Goal: Task Accomplishment & Management: Use online tool/utility

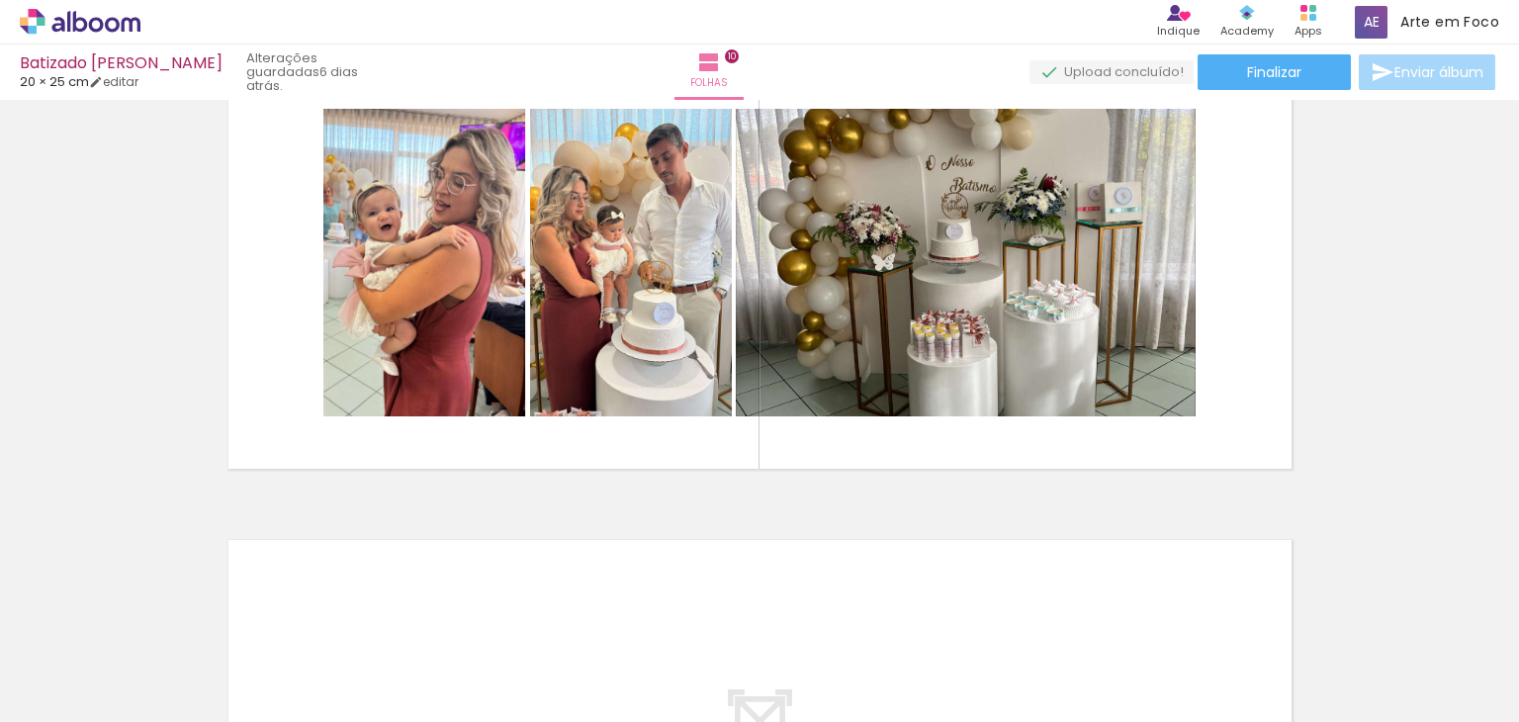
scroll to position [4403, 0]
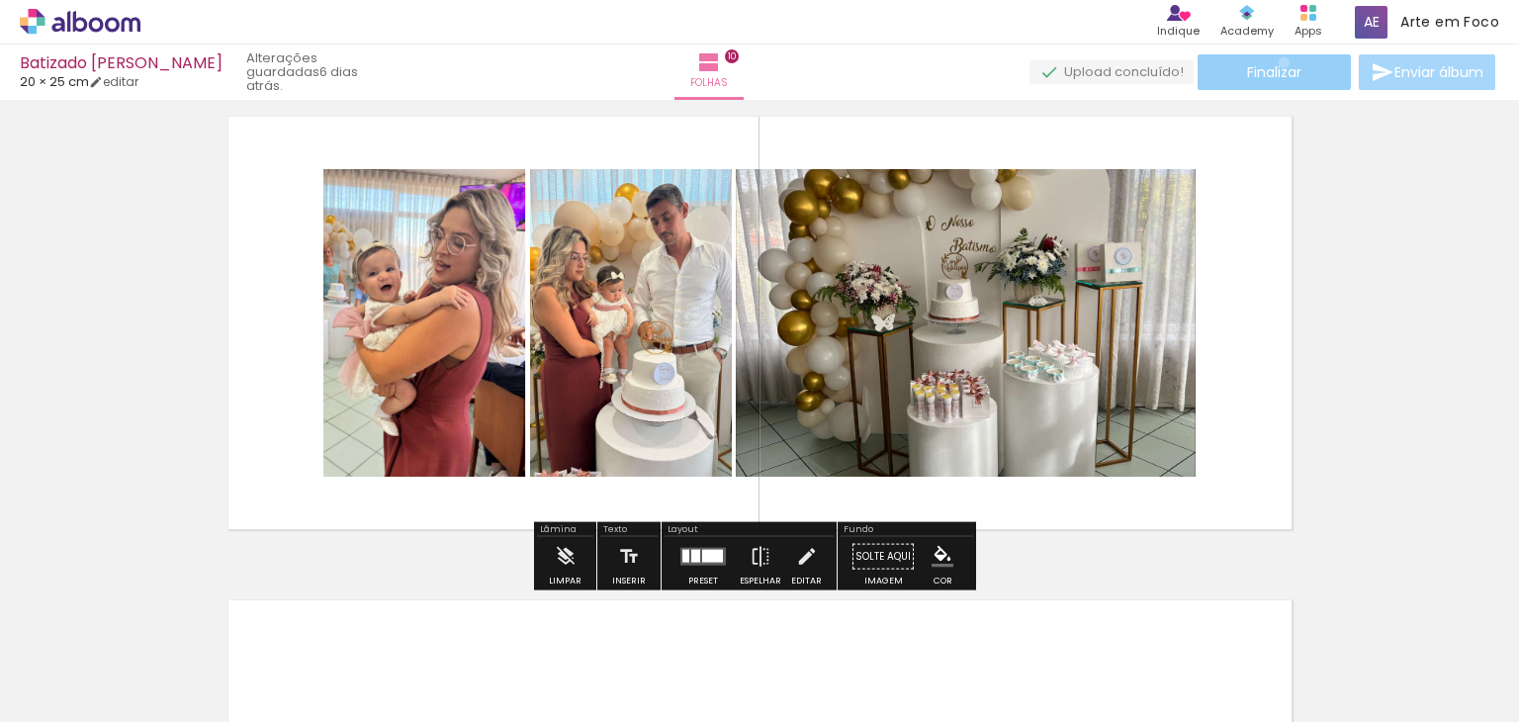
click at [1277, 65] on span "Finalizar" at bounding box center [1274, 72] width 54 height 14
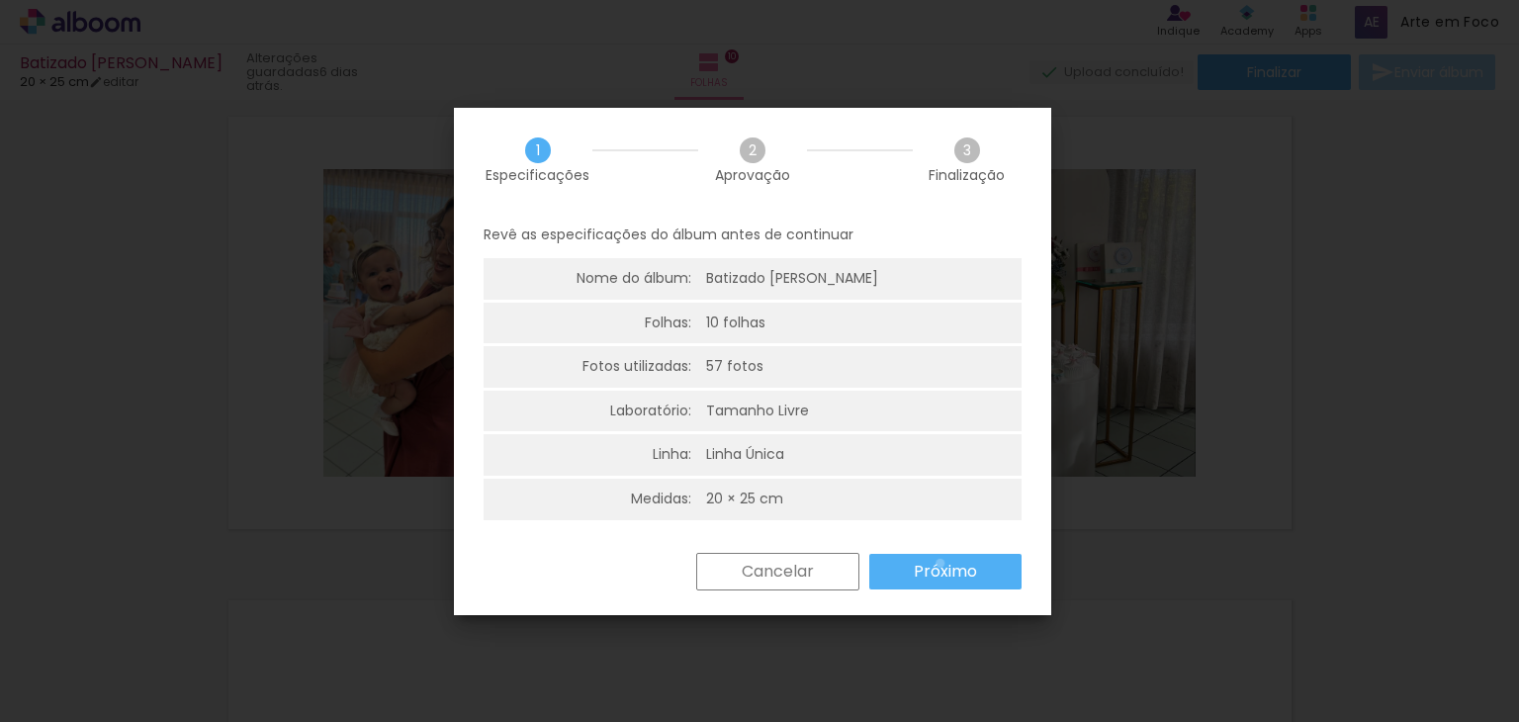
click at [0, 0] on slot "Próximo" at bounding box center [0, 0] width 0 height 0
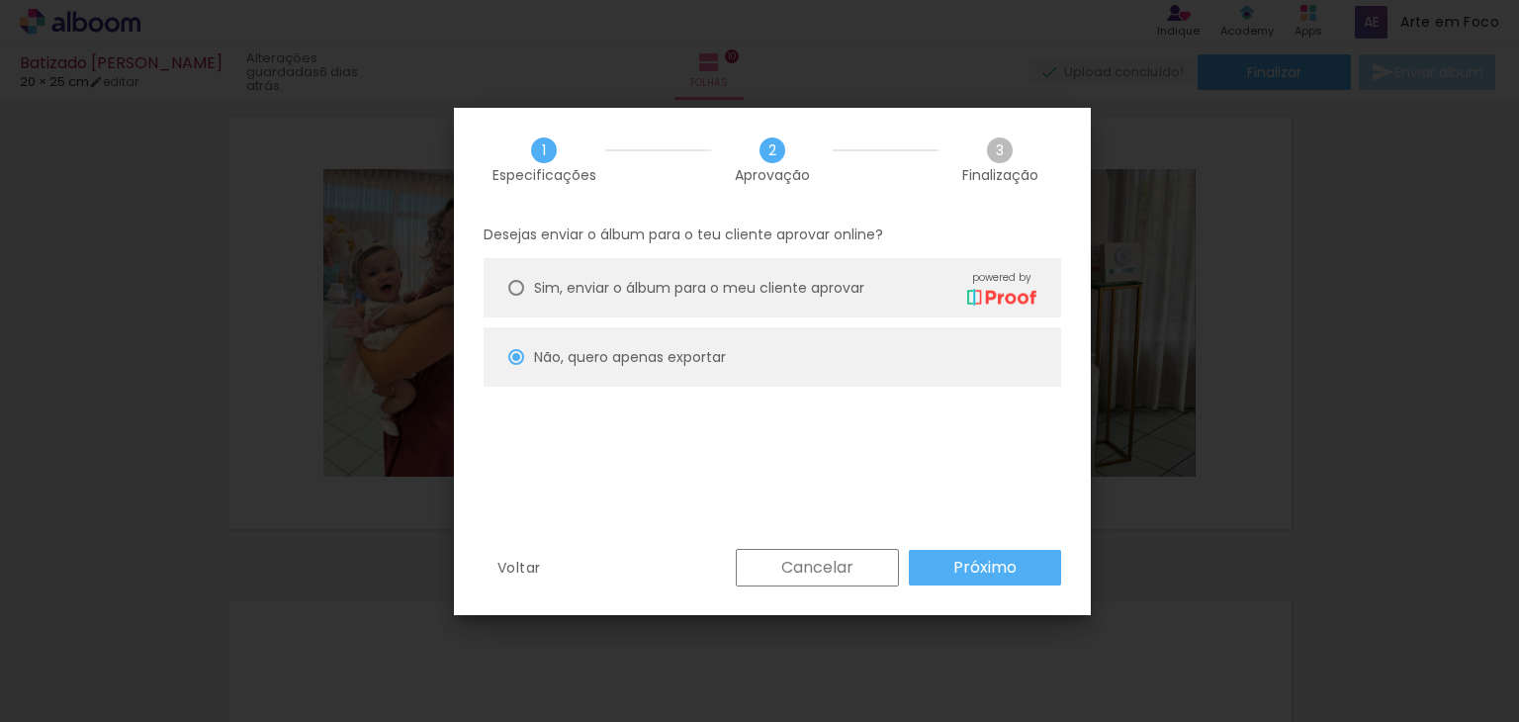
click at [0, 0] on slot "Próximo" at bounding box center [0, 0] width 0 height 0
type input "Alta, 300 DPI"
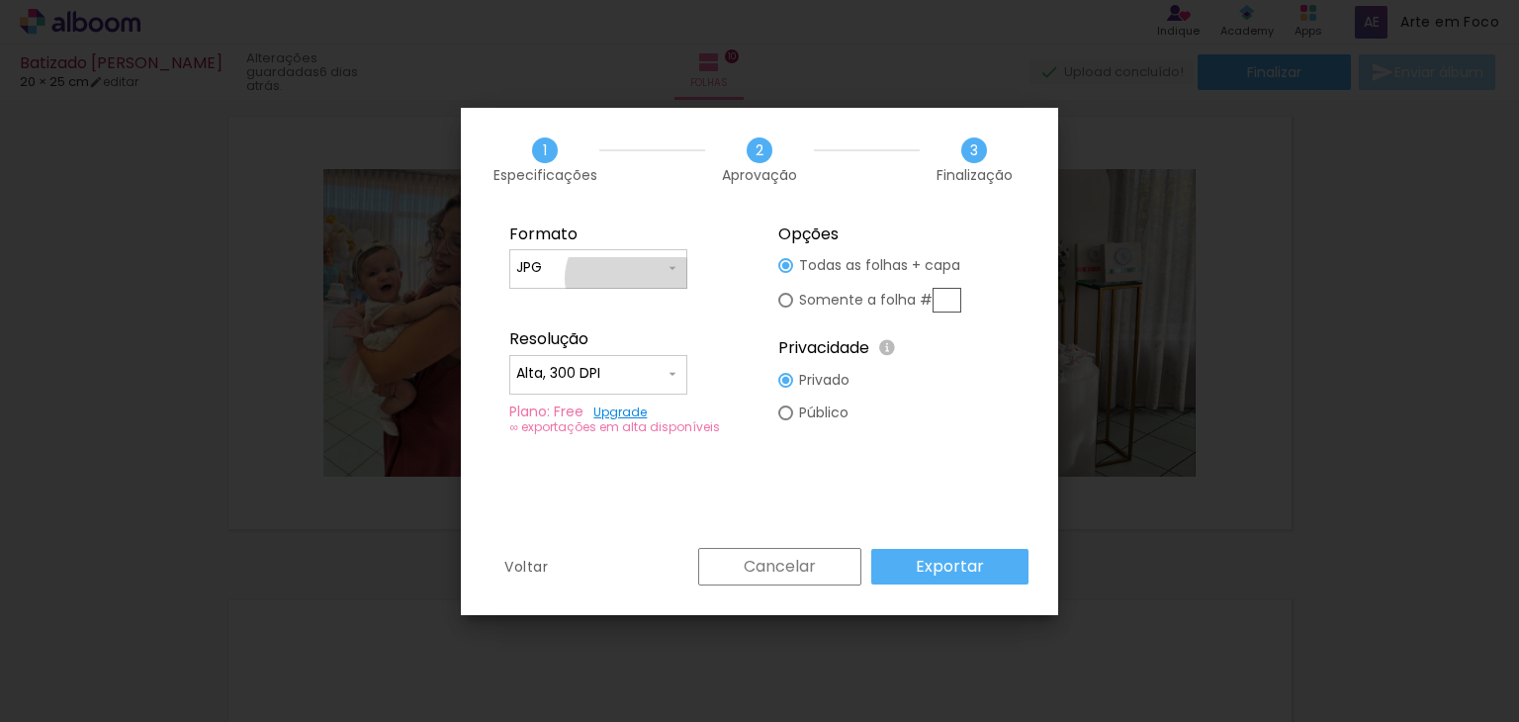
click at [628, 278] on div at bounding box center [598, 279] width 164 height 2
click at [652, 266] on paper-item "JPG" at bounding box center [598, 265] width 178 height 40
click at [672, 355] on paper-input-container "Alta, 300 DPI" at bounding box center [598, 375] width 178 height 40
click at [653, 353] on paper-item "Alta, 300 DPI" at bounding box center [598, 371] width 178 height 40
click at [700, 333] on div "Resolução" at bounding box center [624, 339] width 231 height 20
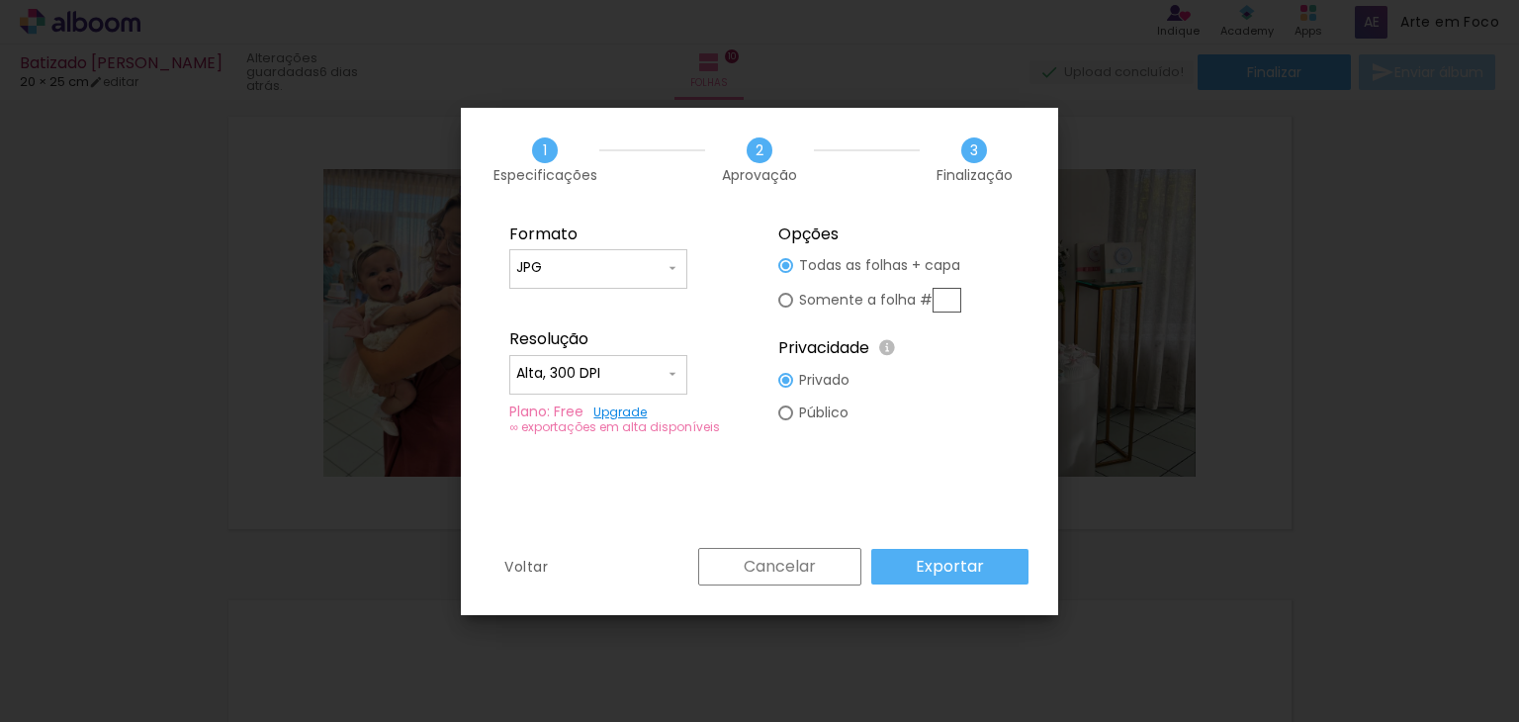
click at [0, 0] on slot "Exportar" at bounding box center [0, 0] width 0 height 0
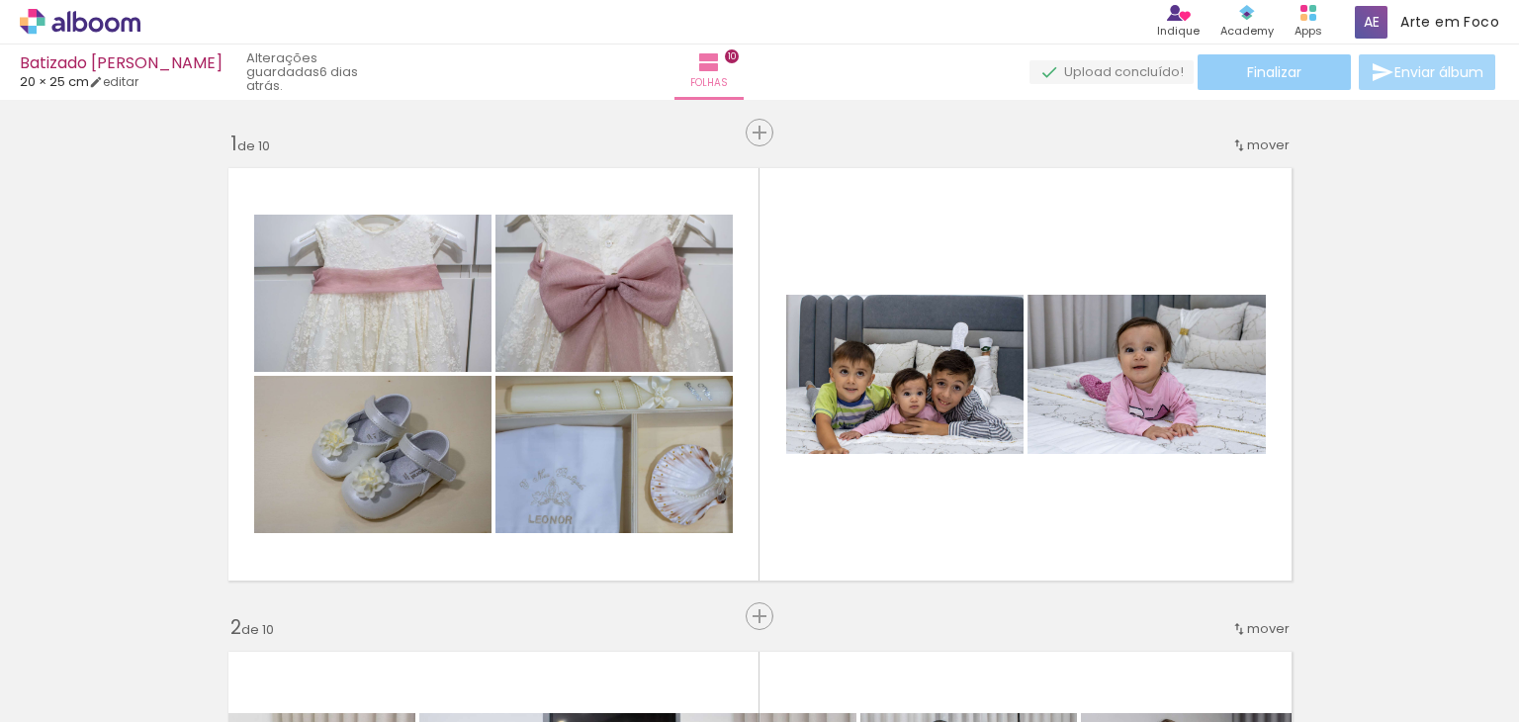
click at [1295, 69] on span "Finalizar" at bounding box center [1274, 72] width 54 height 14
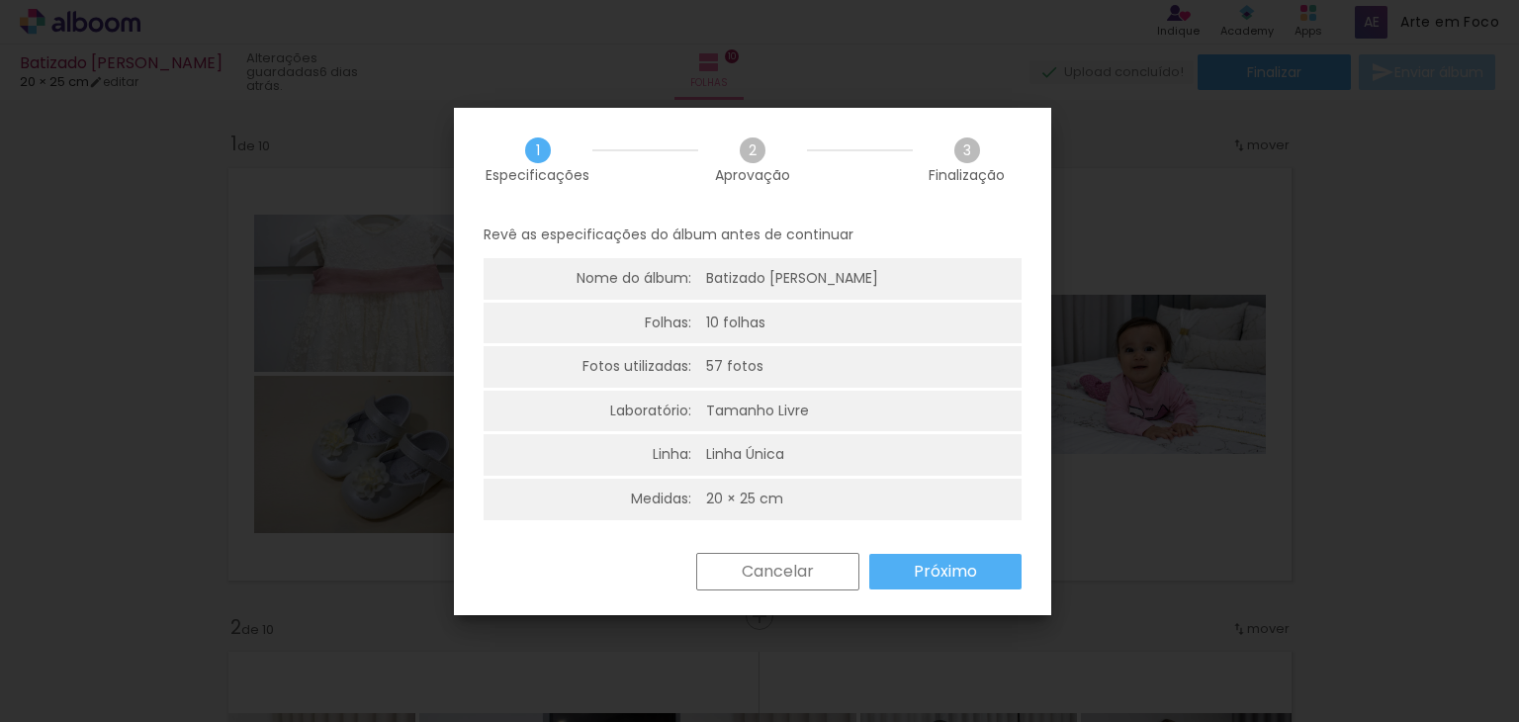
click at [0, 0] on paper-button "Próximo" at bounding box center [0, 0] width 0 height 0
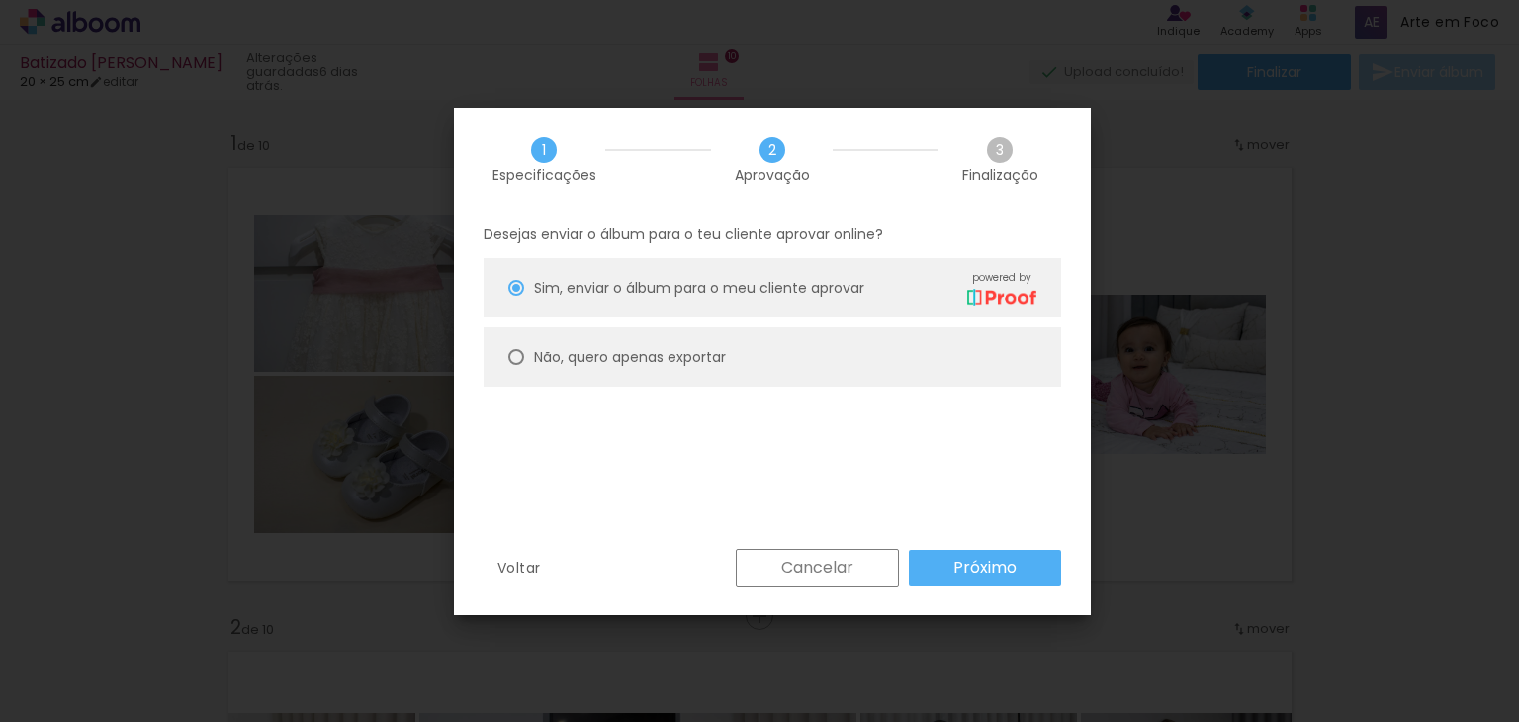
drag, startPoint x: 743, startPoint y: 400, endPoint x: 740, endPoint y: 381, distance: 20.0
click at [0, 0] on div "Desejas enviar o álbum para o teu cliente aprovar online? Sim, enviar o álbum p…" at bounding box center [0, 0] width 0 height 0
click at [0, 0] on paper-radio-button "Não, quero apenas exportar" at bounding box center [0, 0] width 0 height 0
type paper-radio-button "on"
drag, startPoint x: 957, startPoint y: 546, endPoint x: 980, endPoint y: 557, distance: 25.2
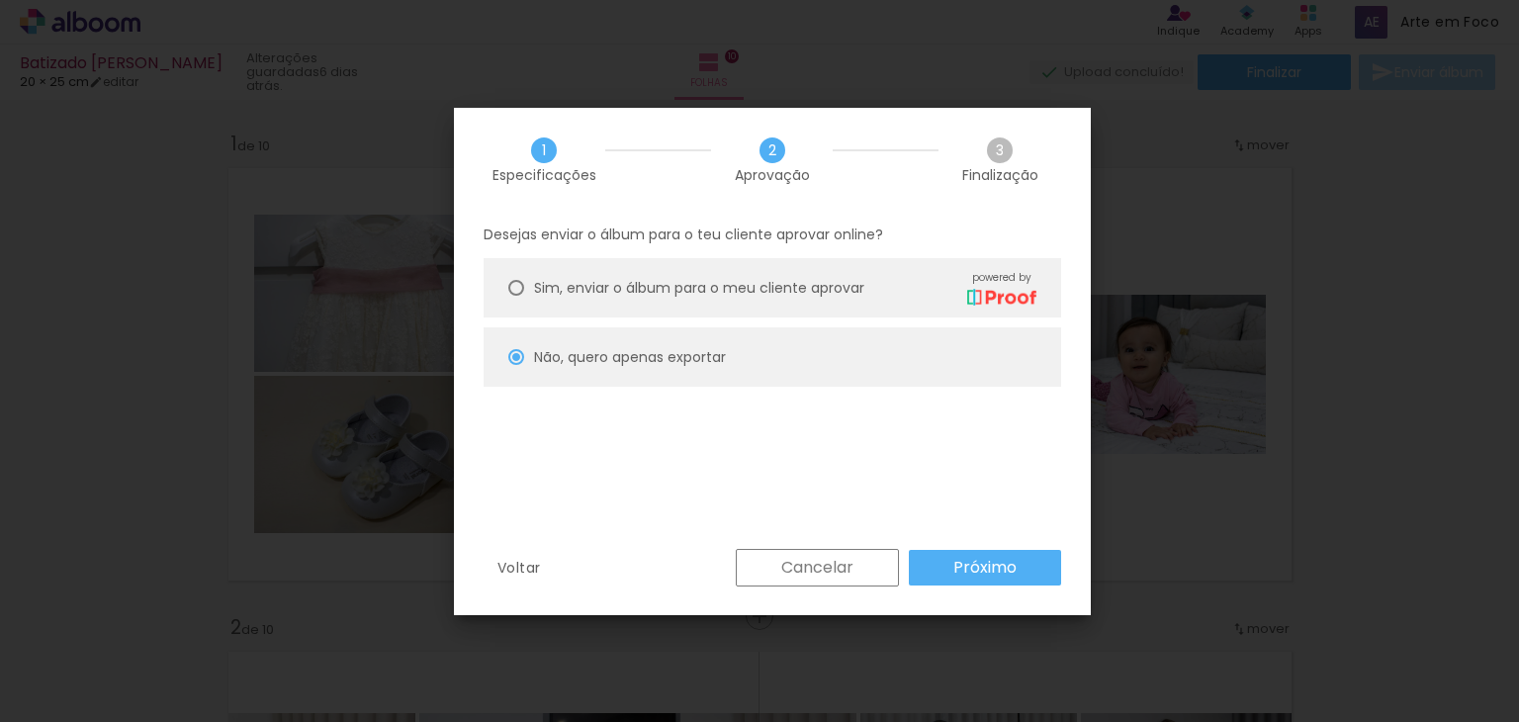
click at [0, 0] on div "Desejas enviar o álbum para o teu cliente aprovar online? Sim, enviar o álbum p…" at bounding box center [0, 0] width 0 height 0
click at [276, 605] on slot "Próximo" at bounding box center [265, 615] width 21 height 21
type input "Alta, 300 DPI"
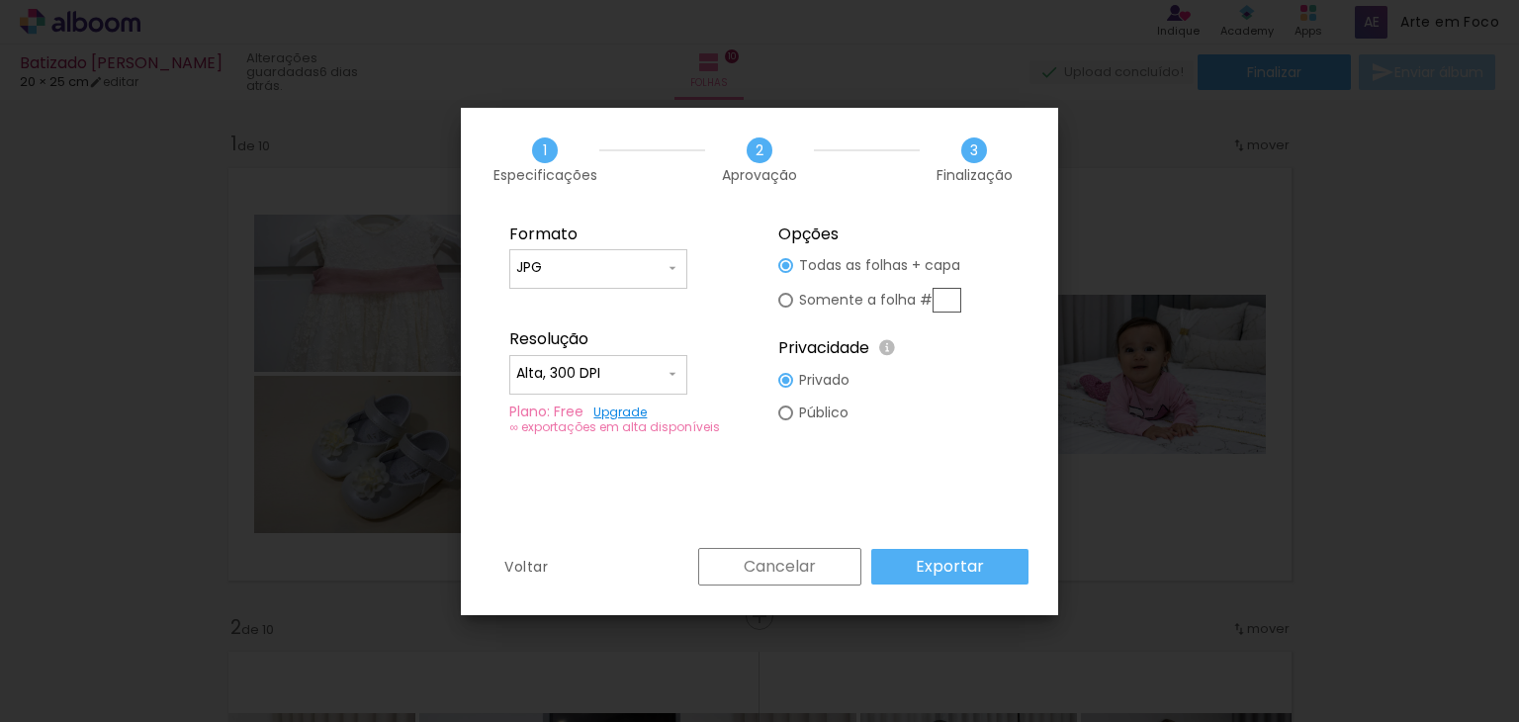
click at [0, 0] on slot "Exportar" at bounding box center [0, 0] width 0 height 0
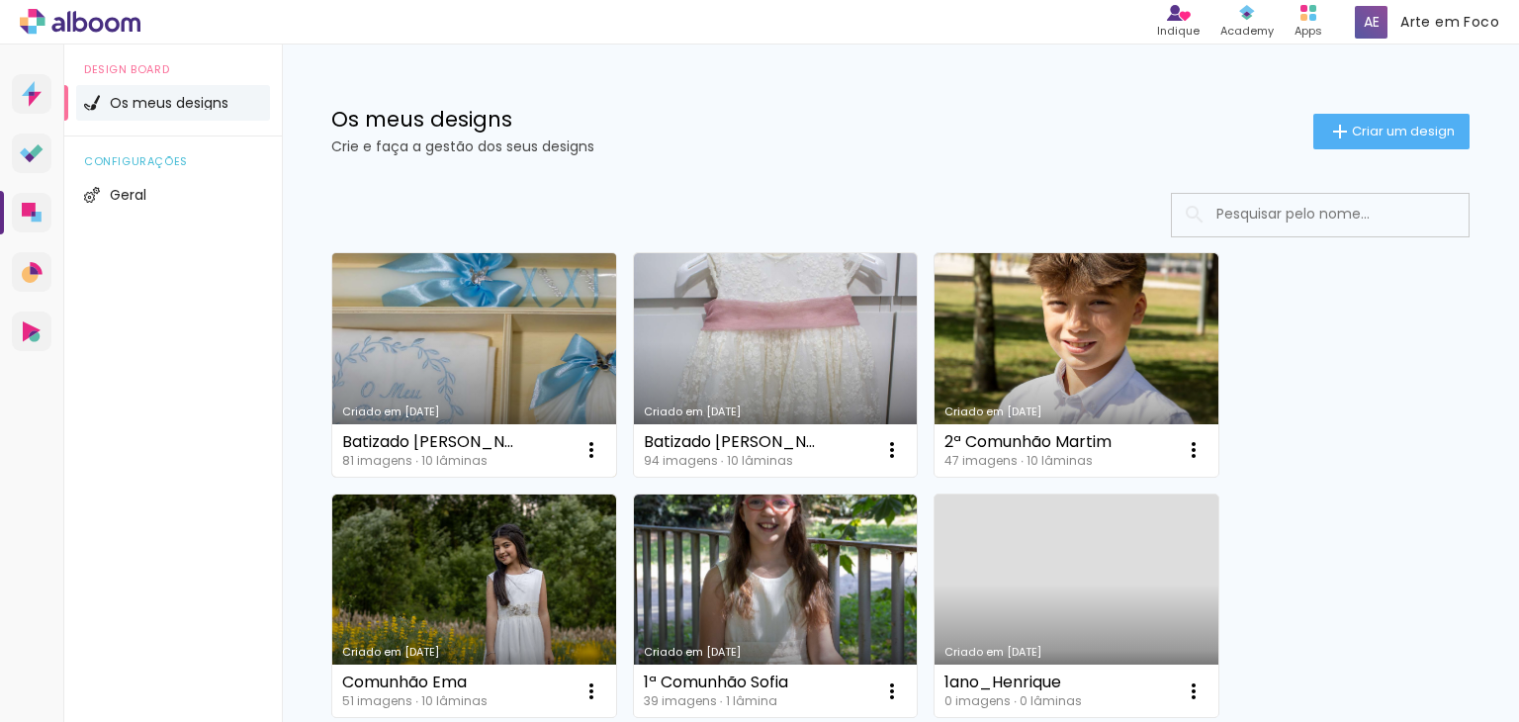
click at [459, 352] on link "Criado em [DATE]" at bounding box center [474, 364] width 284 height 223
